Goal: Transaction & Acquisition: Purchase product/service

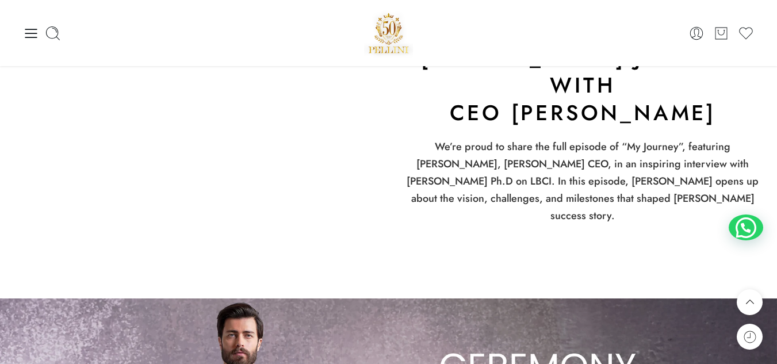
scroll to position [2070, 0]
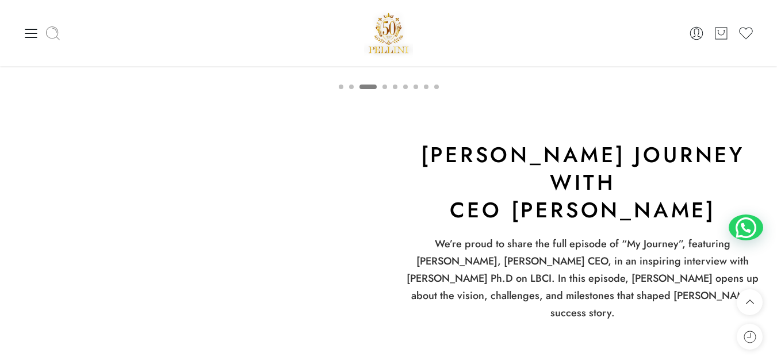
click at [48, 29] on icon at bounding box center [53, 33] width 16 height 16
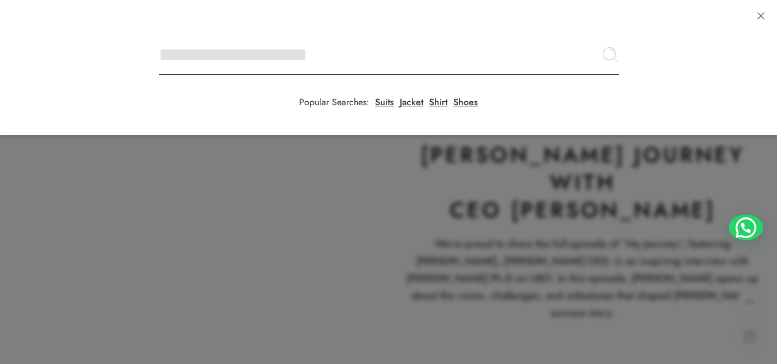
click at [159, 35] on input "Search here" at bounding box center [389, 55] width 460 height 40
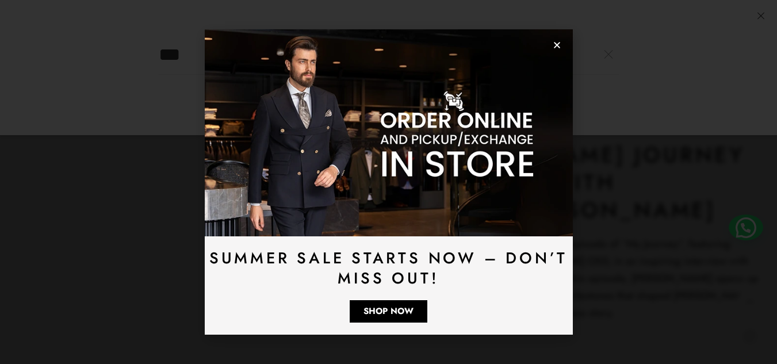
type input "***"
click button "Search" at bounding box center [0, 0] width 0 height 0
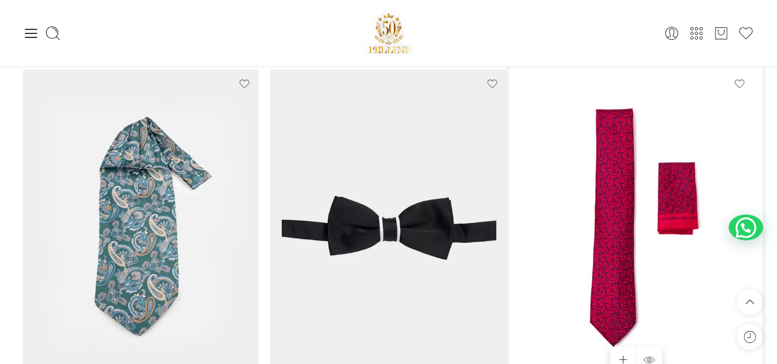
scroll to position [169, 0]
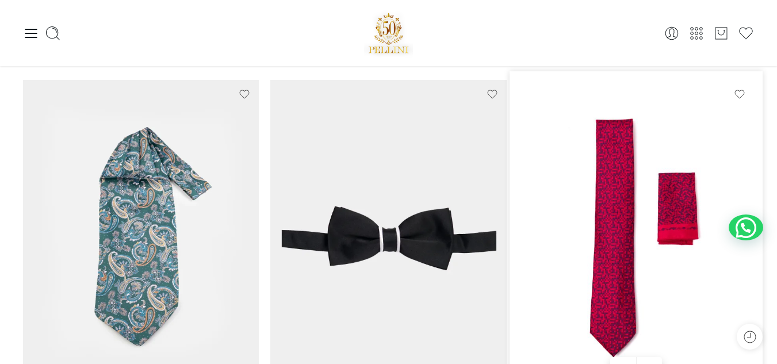
click at [655, 179] on img at bounding box center [636, 237] width 236 height 315
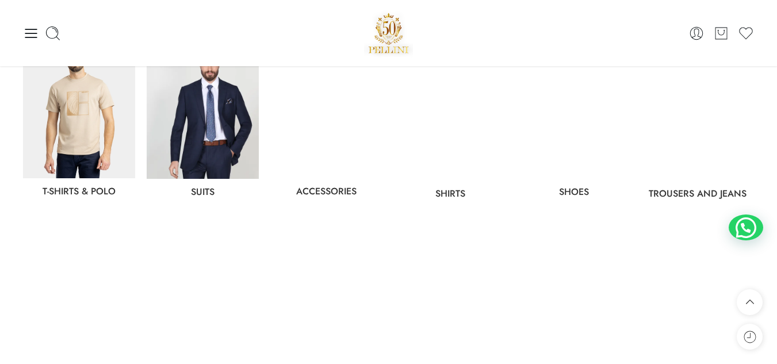
scroll to position [403, 0]
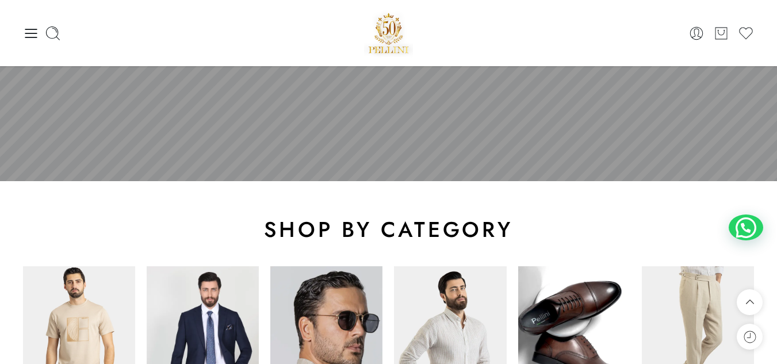
click at [327, 321] on img at bounding box center [326, 335] width 112 height 138
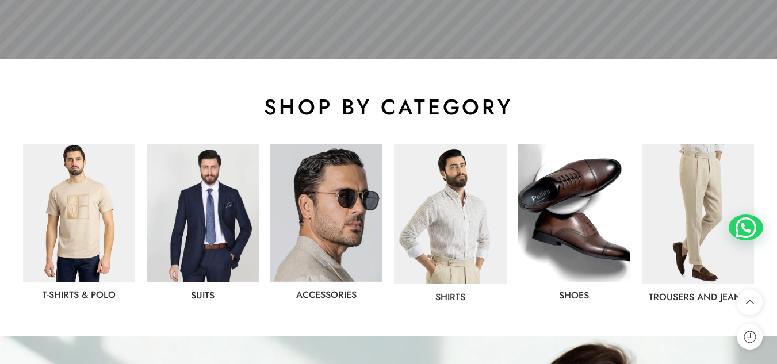
scroll to position [575, 0]
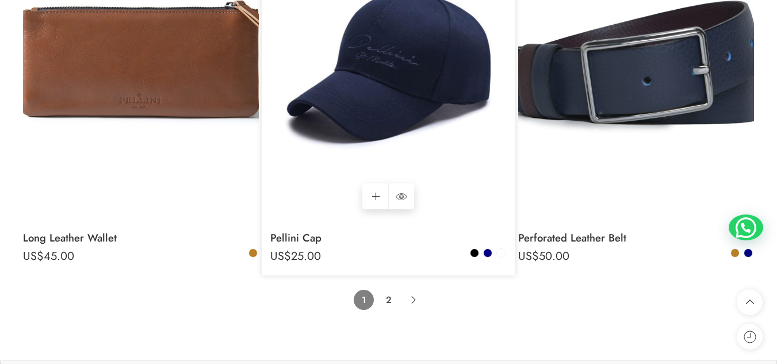
scroll to position [7476, 0]
